Goal: Transaction & Acquisition: Purchase product/service

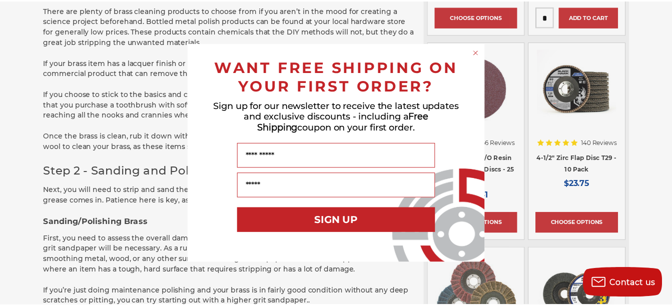
scroll to position [1084, 0]
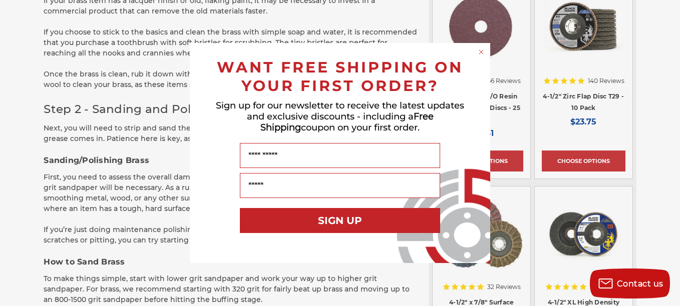
click at [482, 51] on circle "Close dialog" at bounding box center [482, 53] width 10 height 10
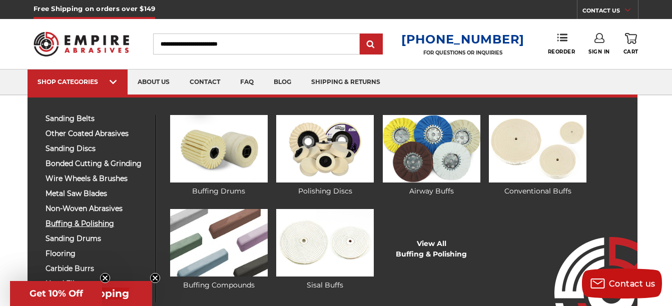
scroll to position [50, 0]
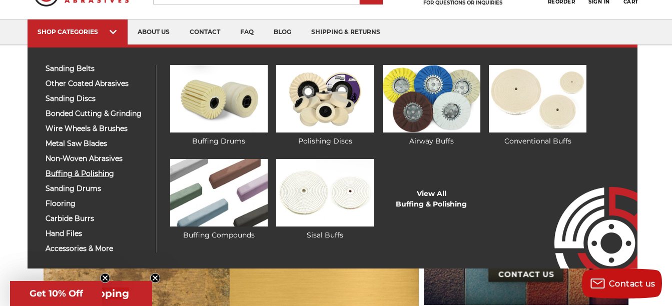
click at [74, 170] on span "buffing & polishing" at bounding box center [97, 174] width 103 height 8
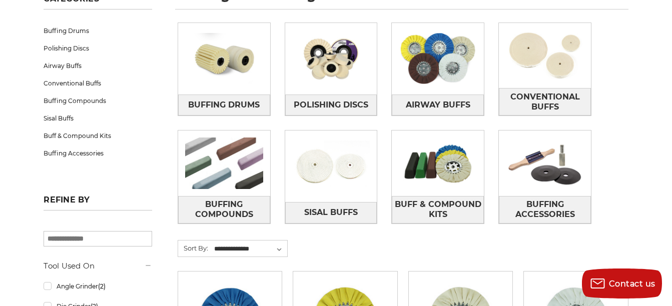
scroll to position [250, 0]
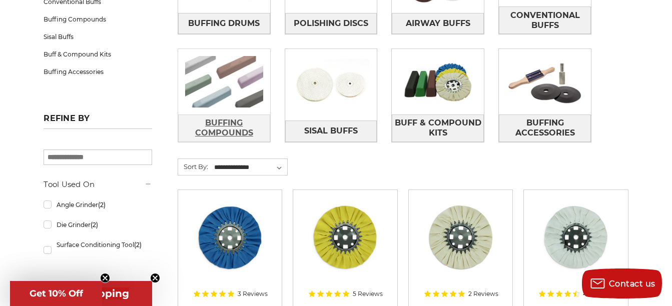
click at [226, 129] on span "Buffing Compounds" at bounding box center [224, 128] width 91 height 27
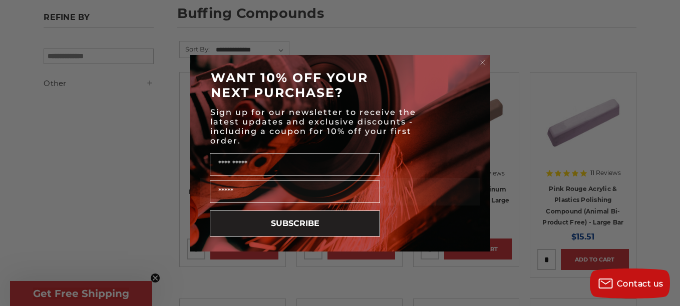
click at [480, 62] on circle "Close dialog" at bounding box center [483, 63] width 10 height 10
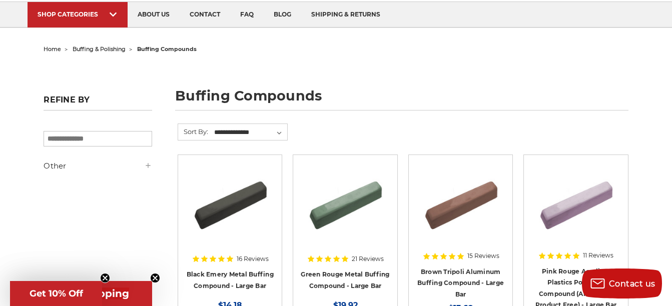
scroll to position [50, 0]
